Goal: Task Accomplishment & Management: Manage account settings

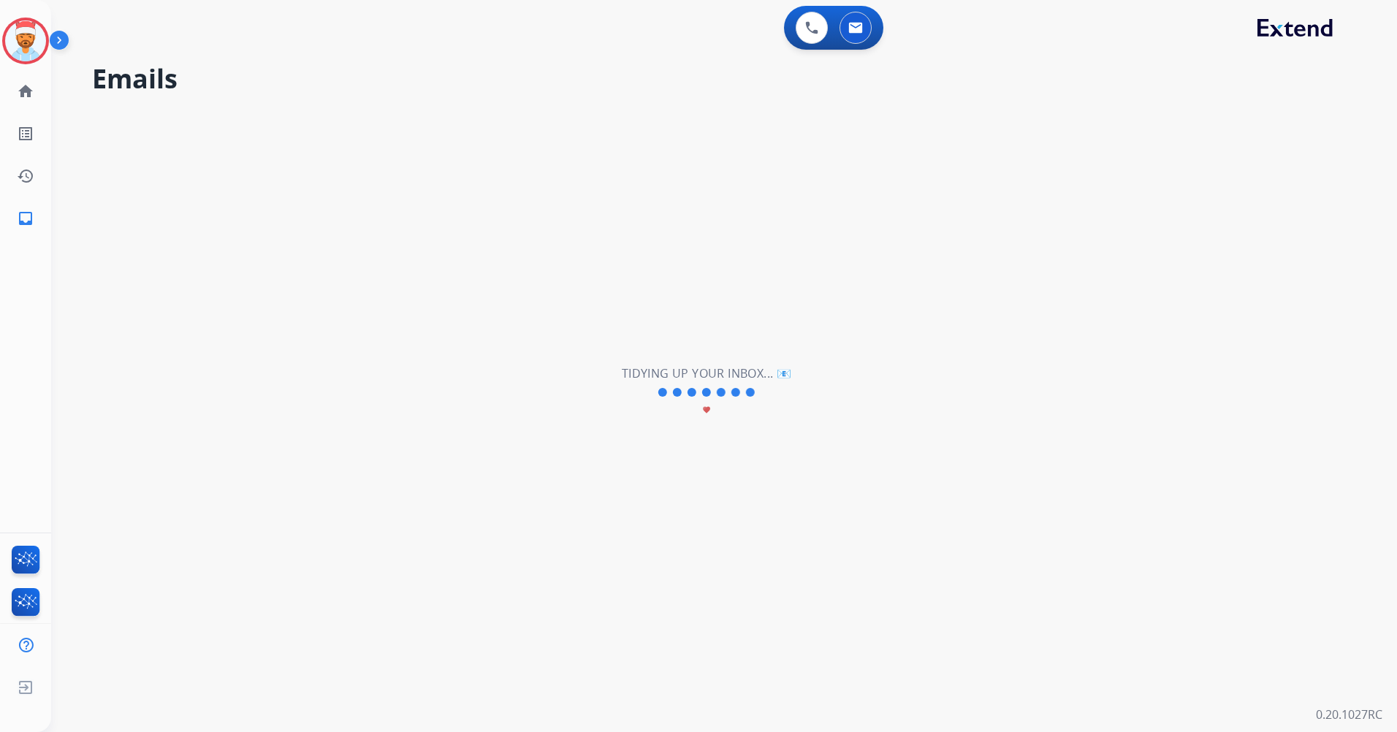
select select "**********"
click at [39, 42] on img at bounding box center [25, 40] width 41 height 41
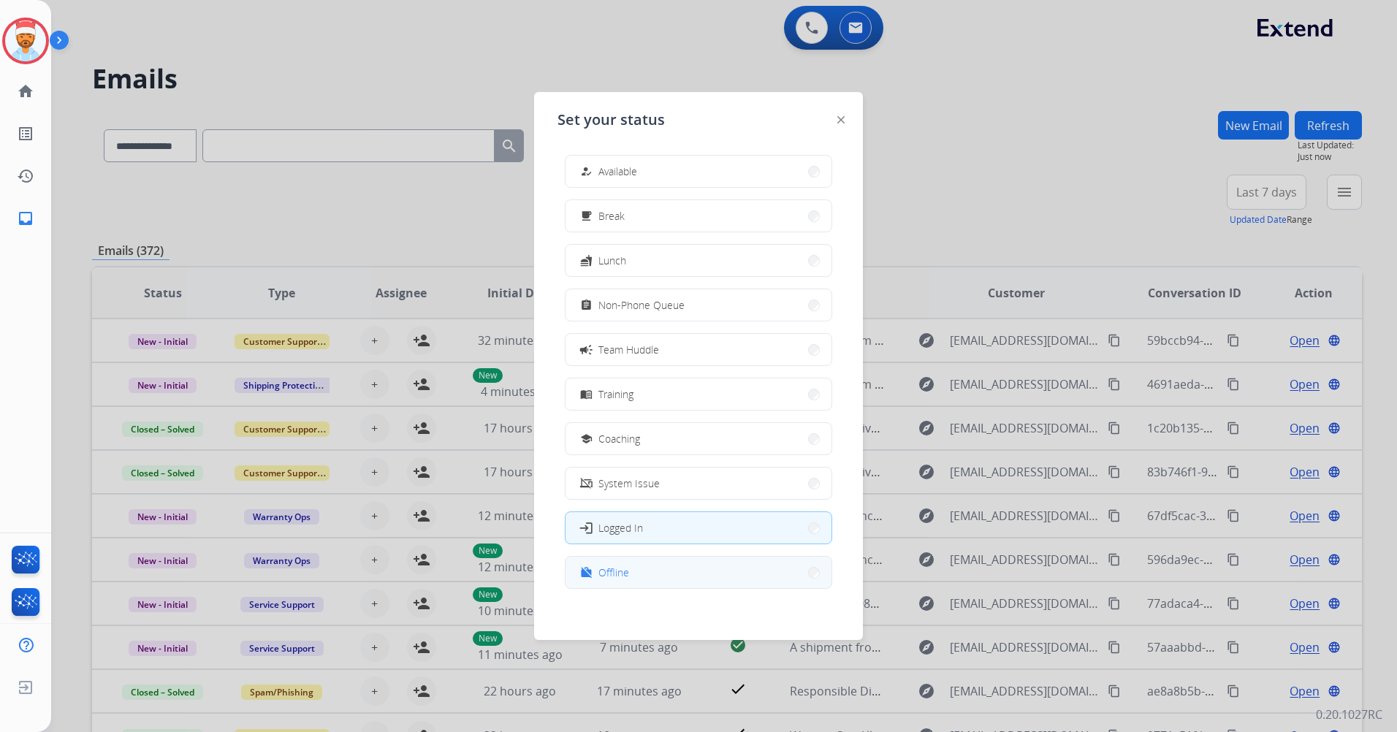
click at [663, 571] on button "work_off Offline" at bounding box center [698, 572] width 266 height 31
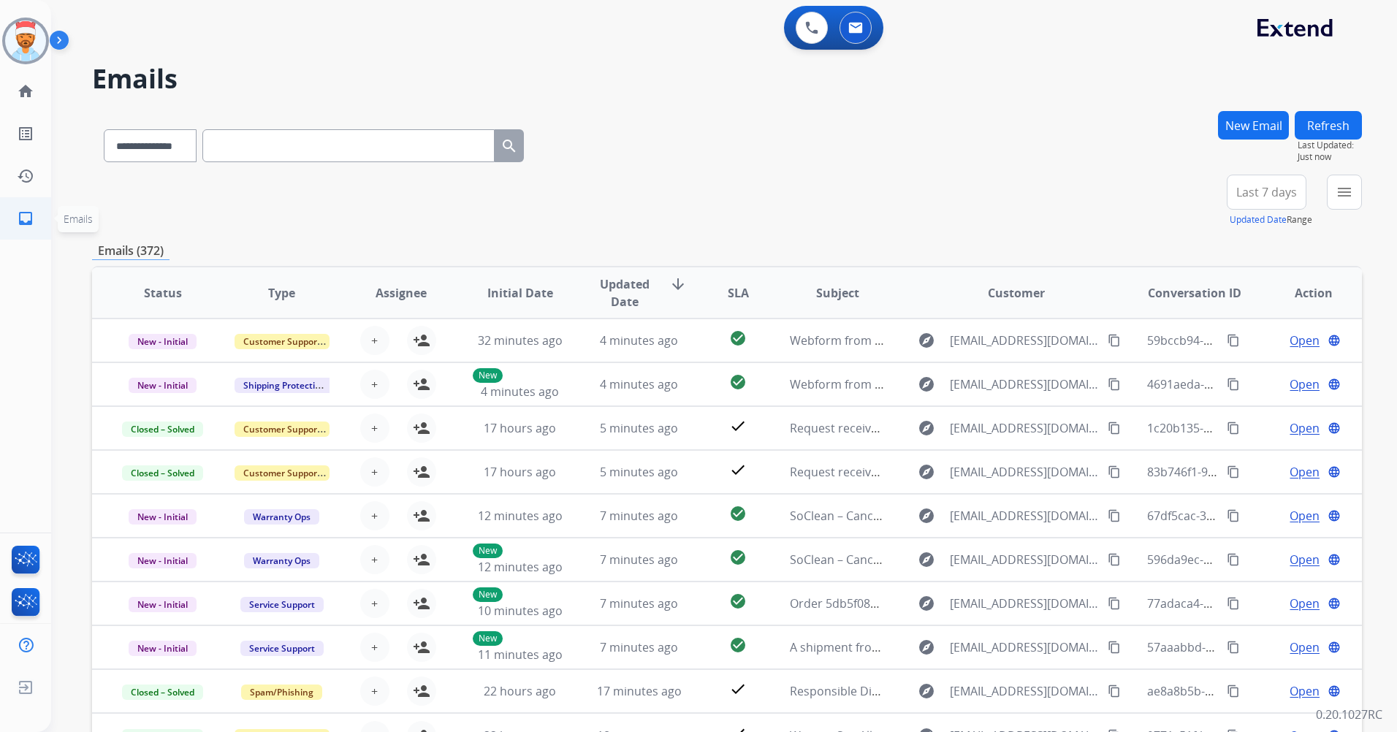
click at [26, 218] on mat-icon "inbox" at bounding box center [26, 219] width 18 height 18
click at [1204, 202] on div "+99" at bounding box center [1197, 197] width 35 height 35
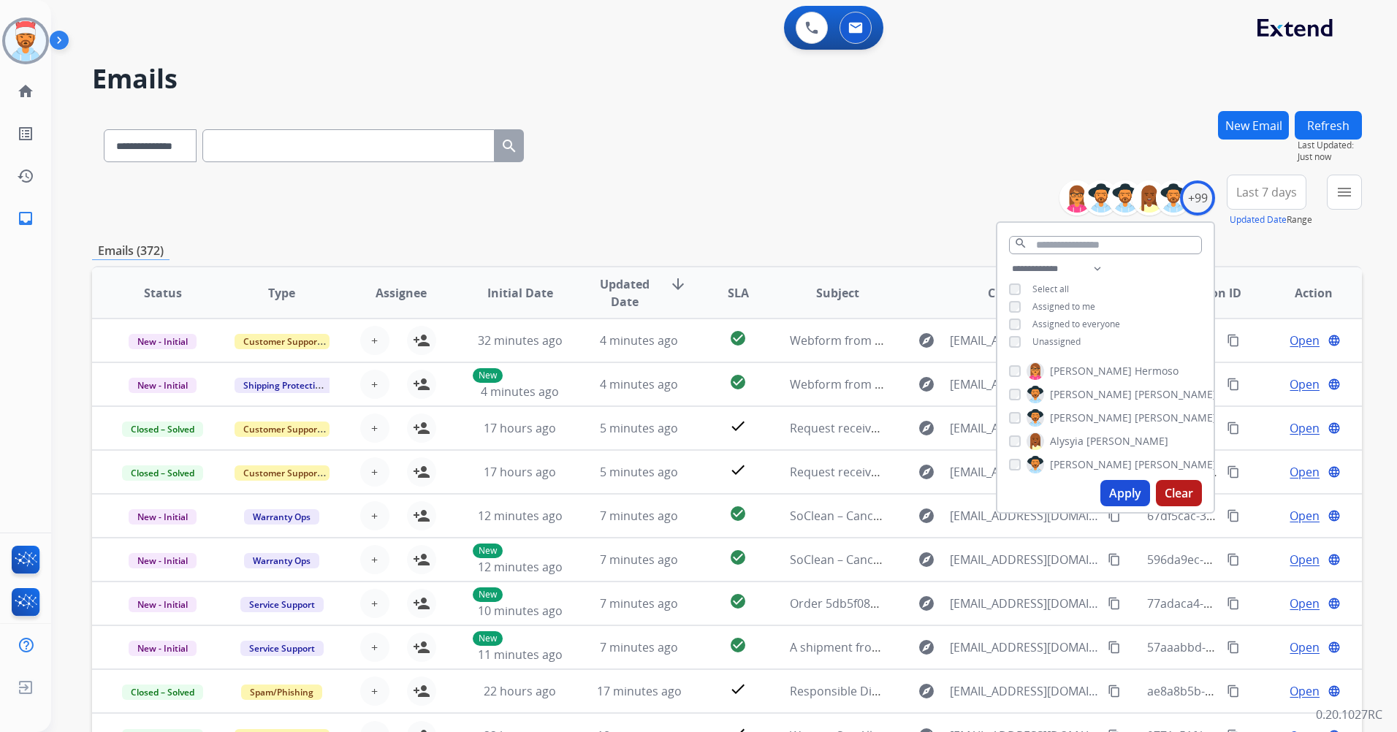
click at [1122, 488] on button "Apply" at bounding box center [1125, 493] width 50 height 26
click at [1112, 492] on button "Apply" at bounding box center [1125, 493] width 50 height 26
click at [920, 232] on div "**********" at bounding box center [727, 471] width 1270 height 720
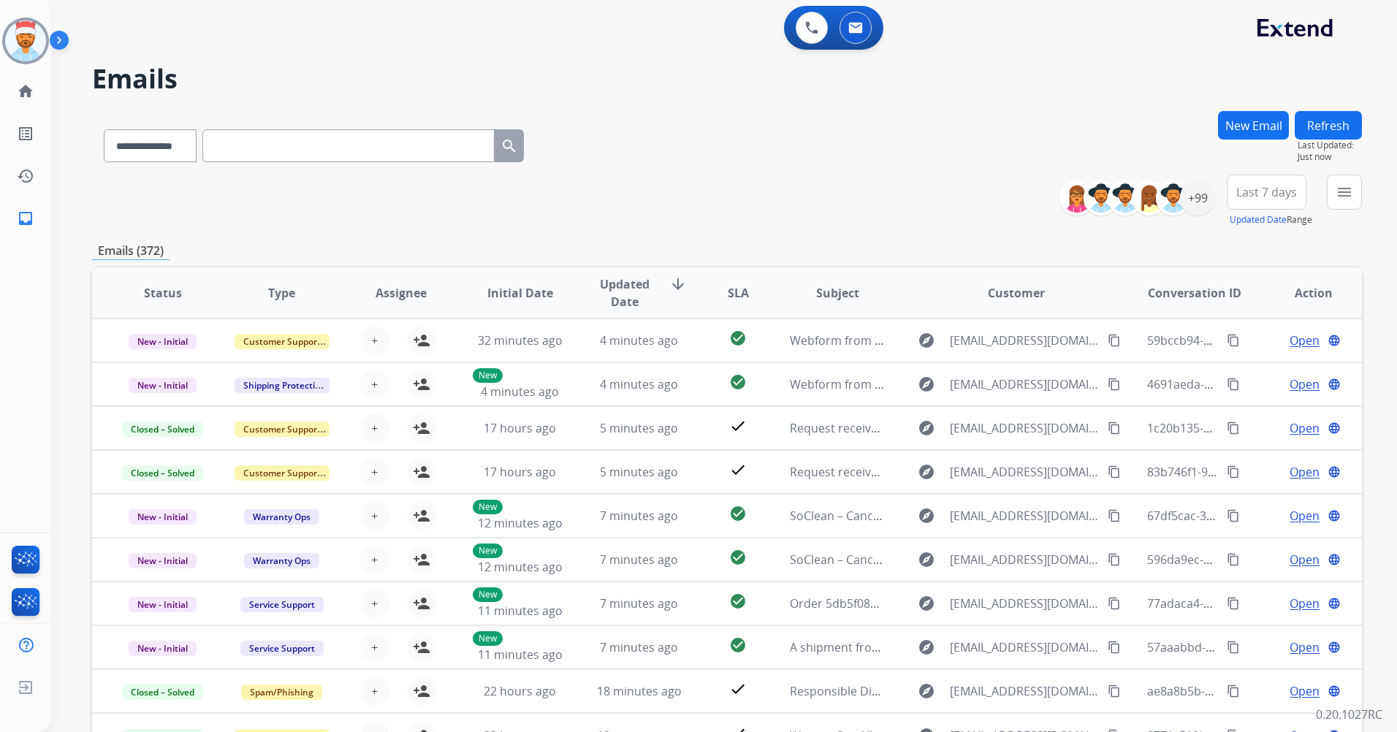
click at [1270, 202] on button "Last 7 days" at bounding box center [1266, 192] width 80 height 35
click at [1250, 367] on div "Last 90 days" at bounding box center [1261, 370] width 80 height 22
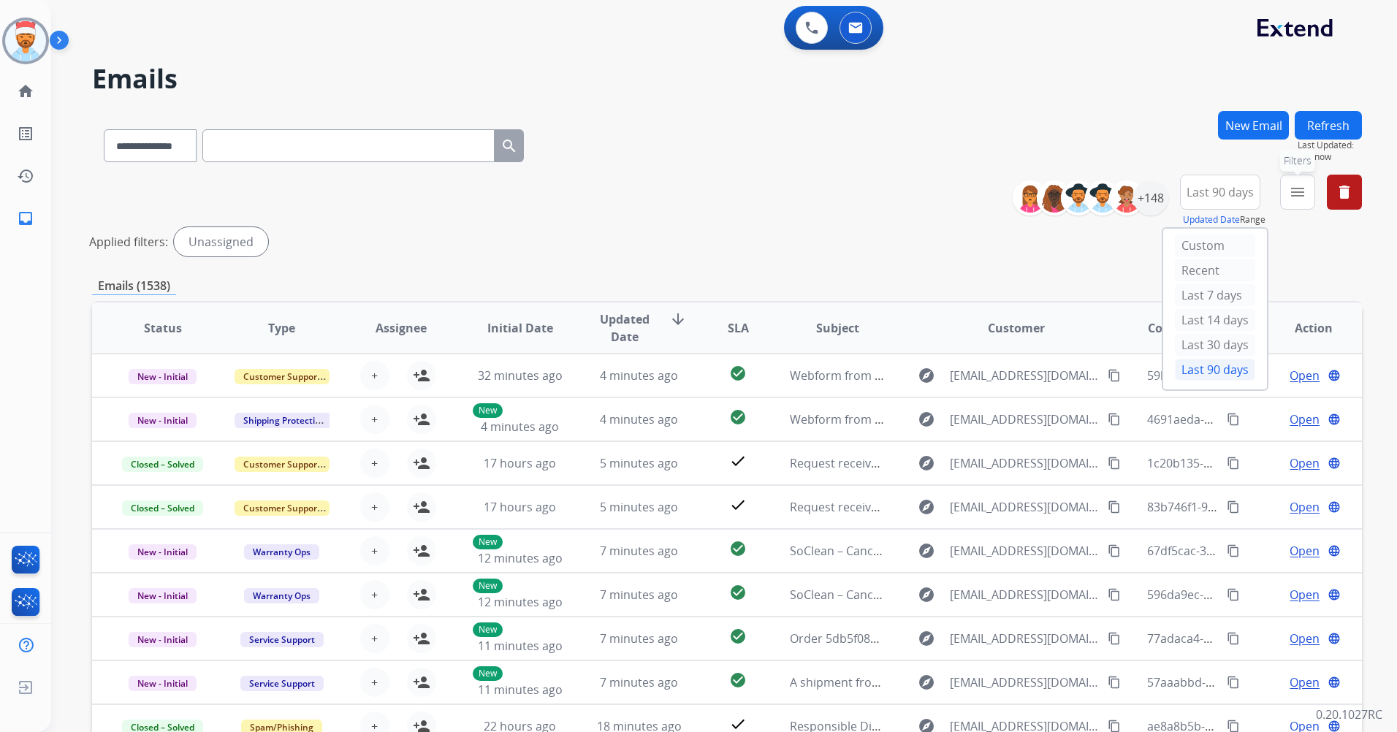
click at [1297, 196] on mat-icon "menu" at bounding box center [1298, 192] width 18 height 18
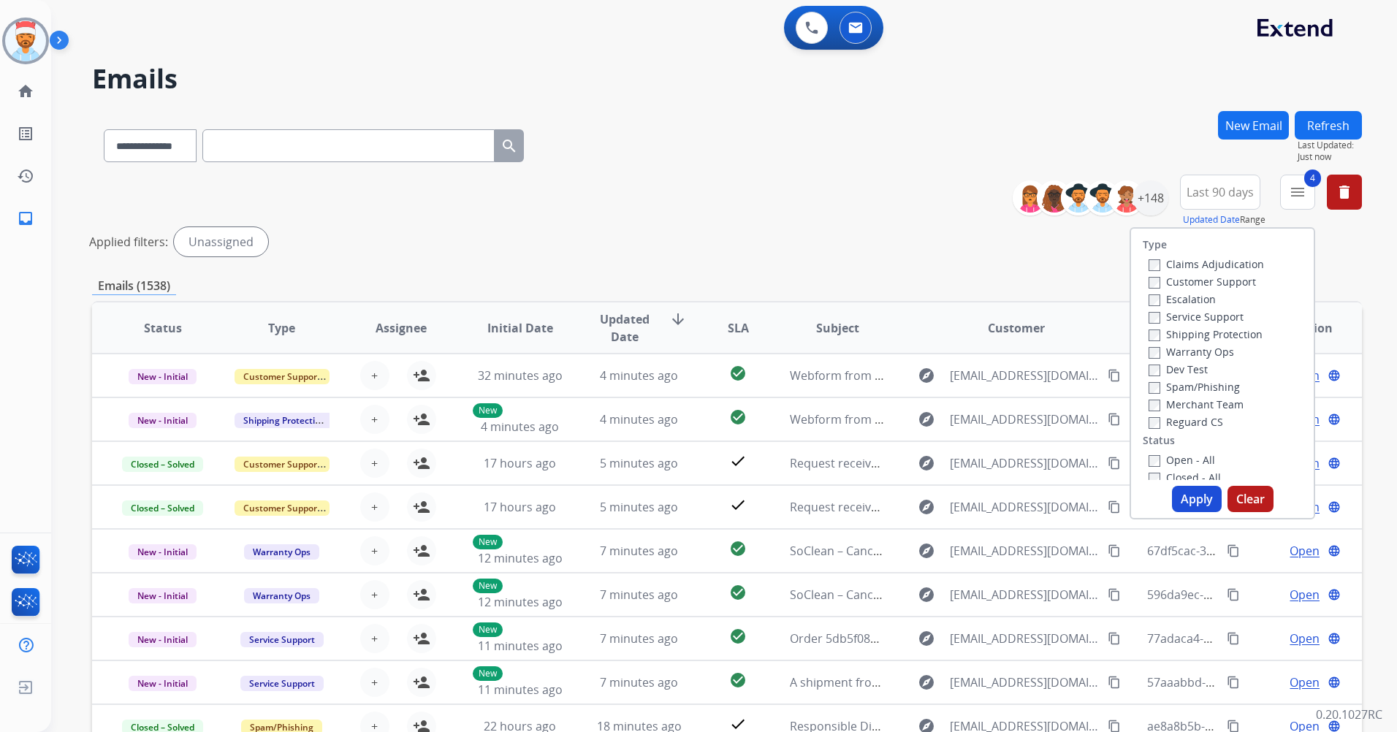
click at [1175, 496] on button "Apply" at bounding box center [1197, 499] width 50 height 26
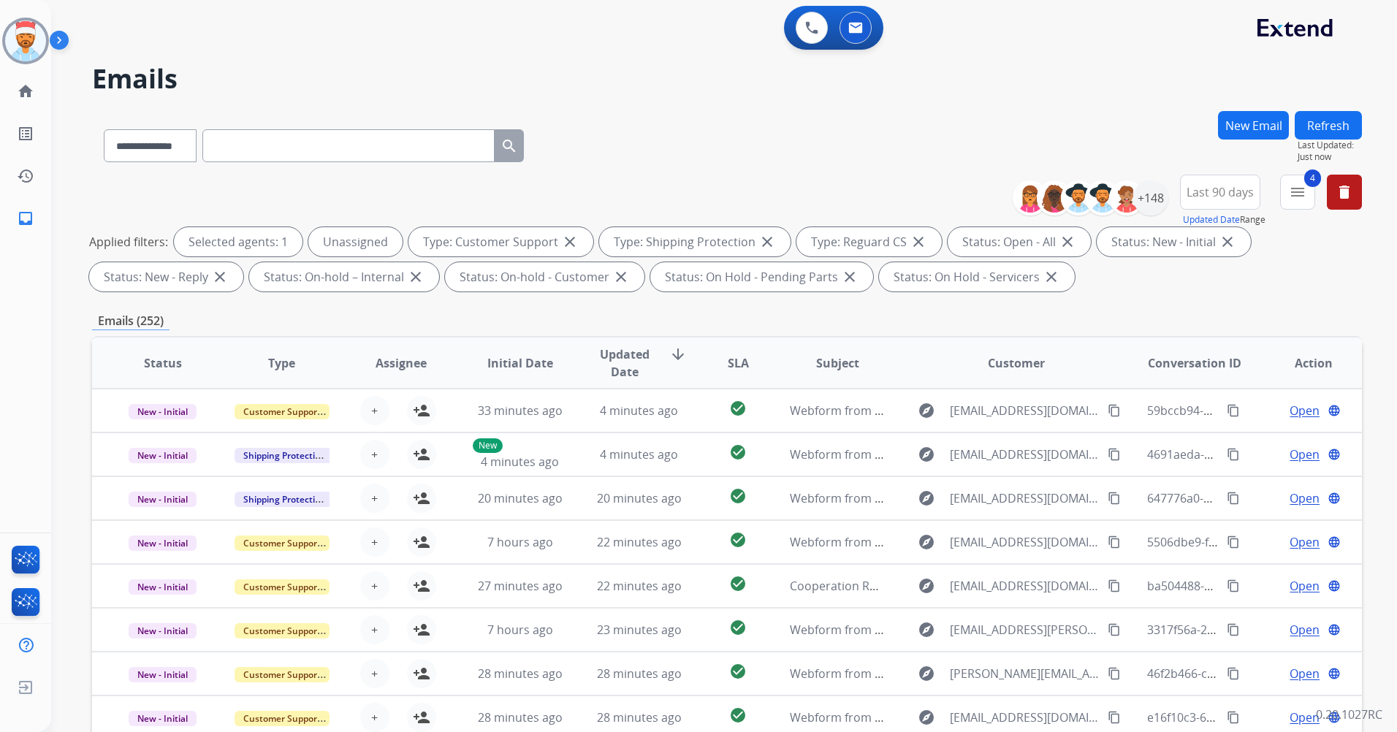
click at [469, 316] on div "Emails (252)" at bounding box center [727, 321] width 1270 height 18
click at [375, 329] on div "Emails (252)" at bounding box center [727, 321] width 1270 height 18
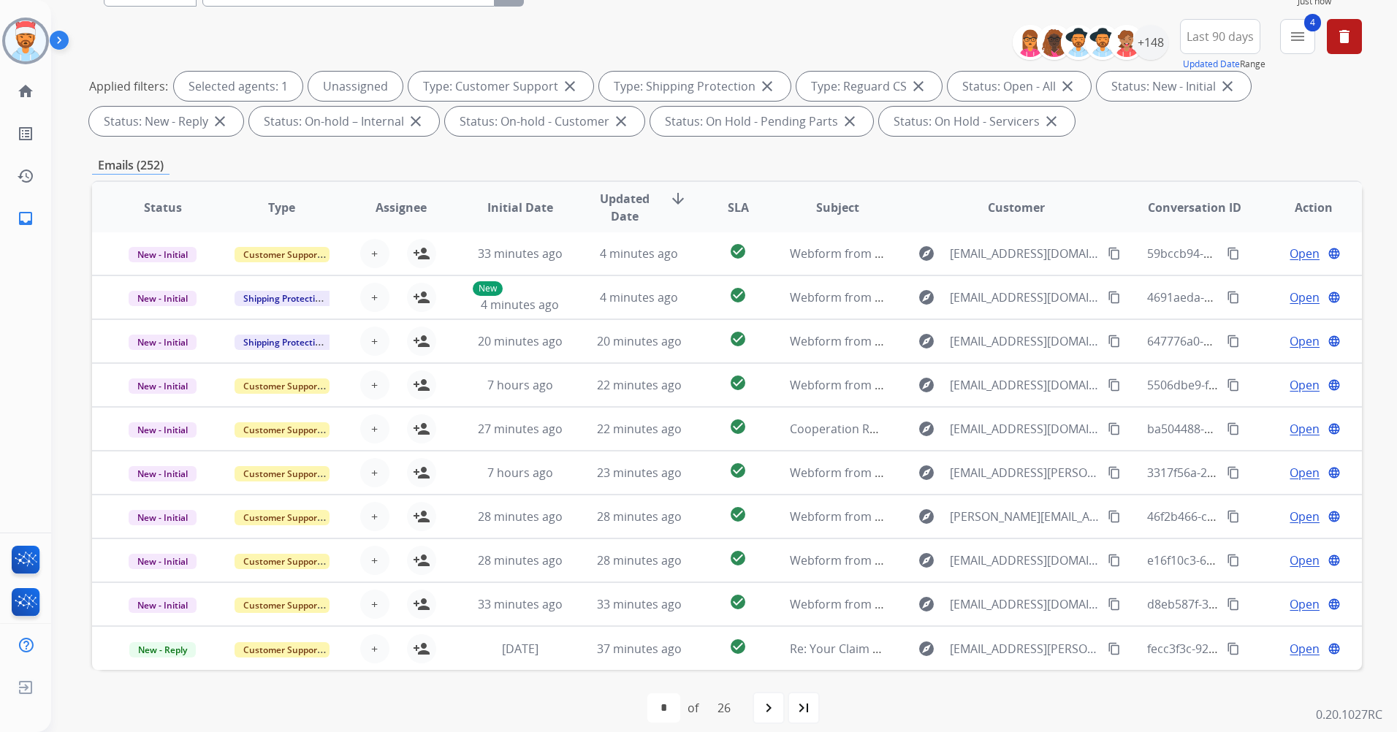
scroll to position [169, 0]
